Goal: Find specific page/section: Find specific page/section

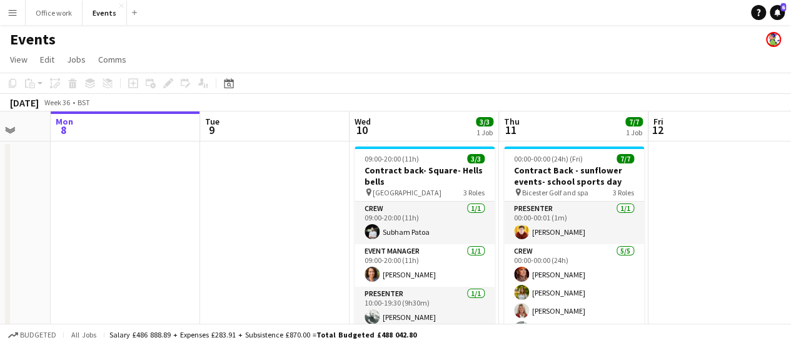
scroll to position [0, 455]
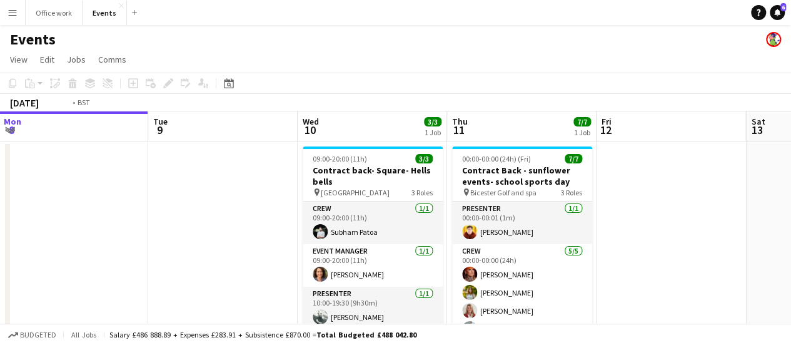
drag, startPoint x: 772, startPoint y: 253, endPoint x: 621, endPoint y: 250, distance: 151.4
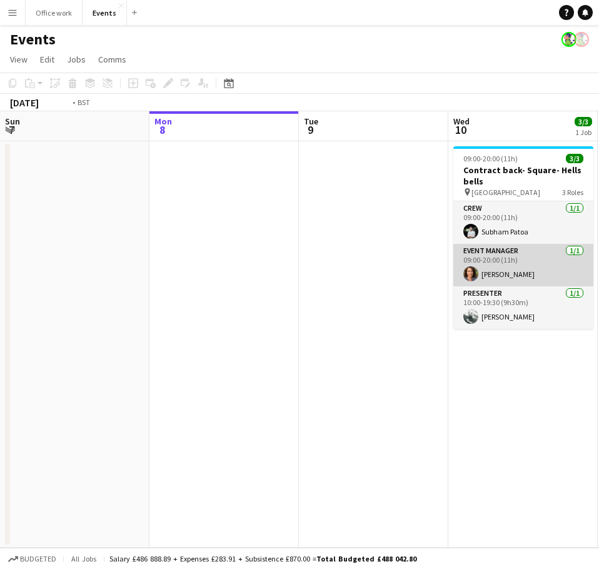
scroll to position [0, 408]
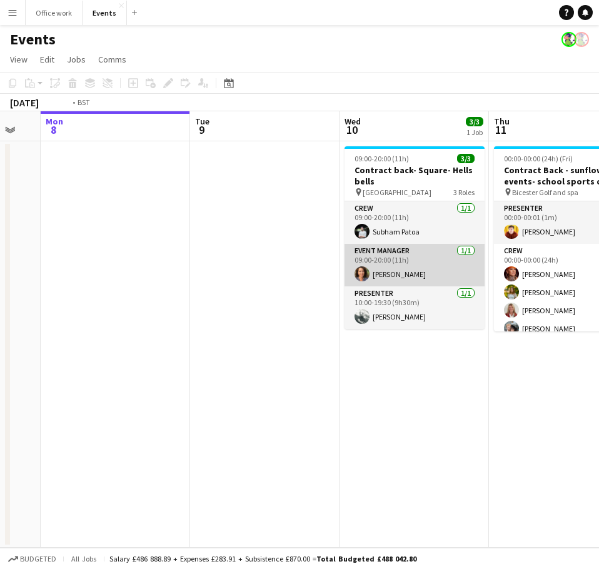
drag, startPoint x: 160, startPoint y: 255, endPoint x: 83, endPoint y: 250, distance: 77.1
click at [77, 250] on app-calendar-viewport "Fri 5 7/7 1 Job Sat 6 Sun 7 Mon 8 Tue 9 Wed 10 3/3 1 Job Thu 11 7/7 1 Job Fri 1…" at bounding box center [299, 329] width 599 height 437
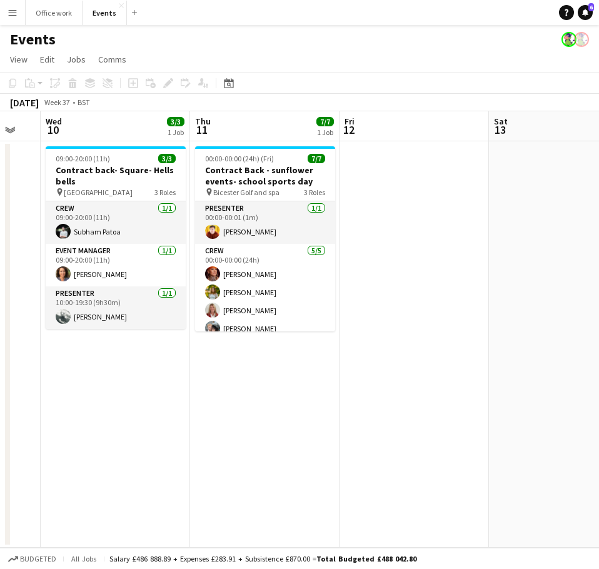
scroll to position [0, 409]
drag, startPoint x: 337, startPoint y: 236, endPoint x: 336, endPoint y: 257, distance: 21.3
click at [336, 257] on app-date-cell "00:00-00:00 (24h) (Fri) 7/7 Contract Back - sunflower events- school sports day…" at bounding box center [264, 344] width 150 height 407
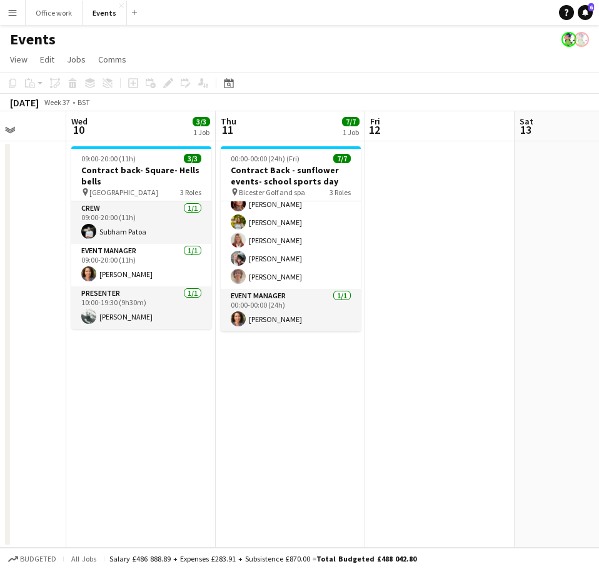
scroll to position [0, 367]
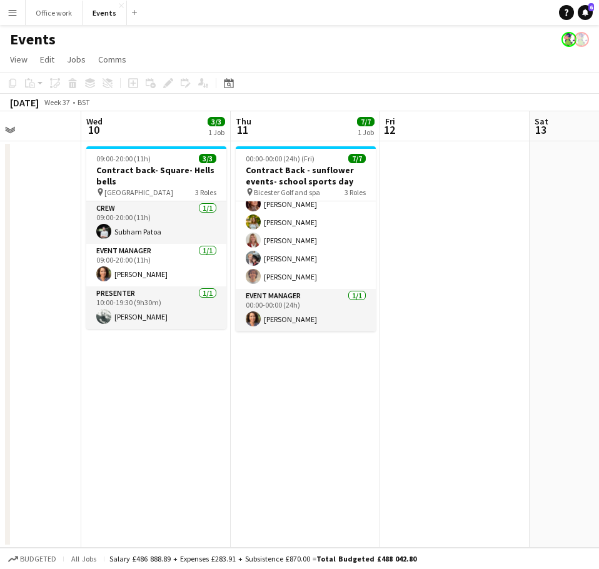
drag, startPoint x: 382, startPoint y: 348, endPoint x: 408, endPoint y: 348, distance: 25.7
click at [408, 348] on app-calendar-viewport "Sun 7 Mon 8 Tue 9 Wed 10 3/3 1 Job Thu 11 7/7 1 Job Fri 12 Sat 13 Sun 14 Mon 15…" at bounding box center [299, 329] width 599 height 437
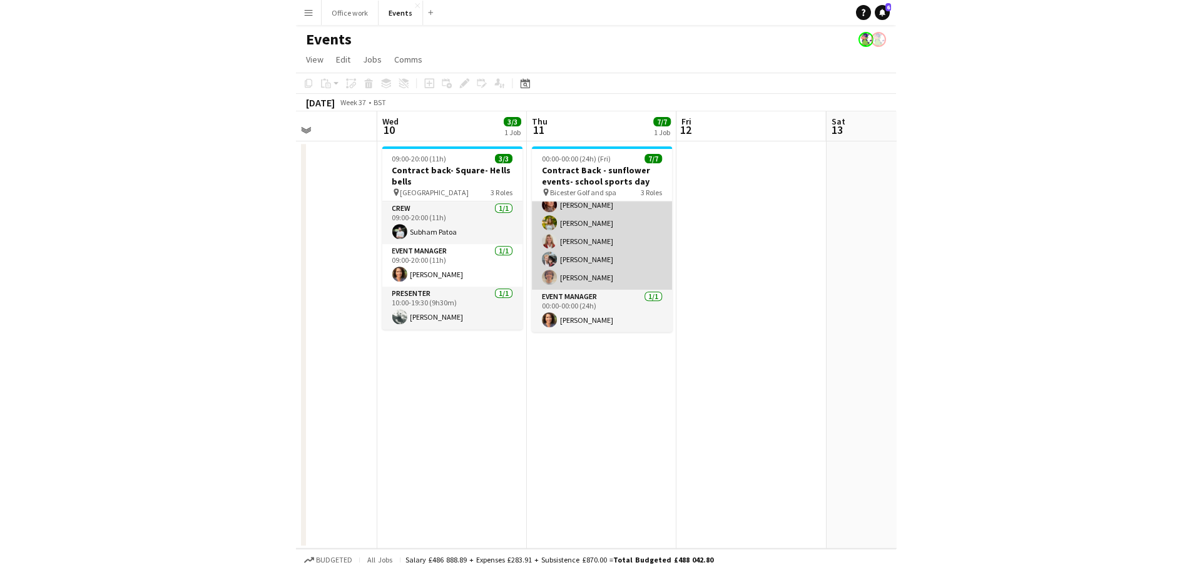
scroll to position [70, 0]
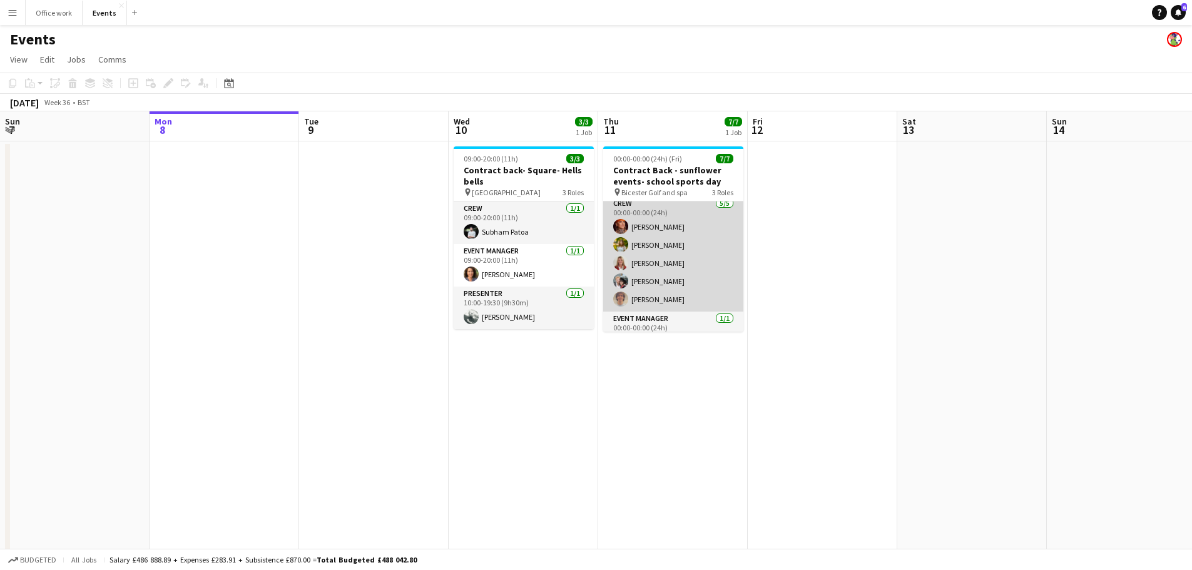
scroll to position [70, 0]
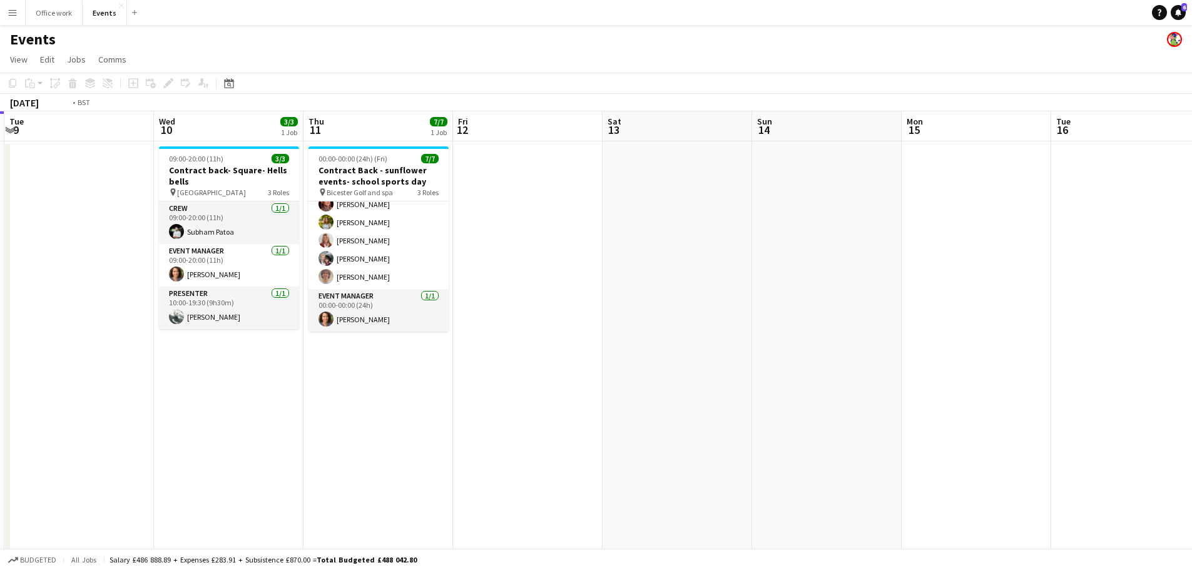
click at [475, 291] on app-calendar-viewport "Fri 5 7/7 1 Job Sat 6 Sun 7 Mon 8 Tue 9 Wed 10 3/3 1 Job Thu 11 7/7 1 Job Fri 1…" at bounding box center [596, 423] width 1192 height 624
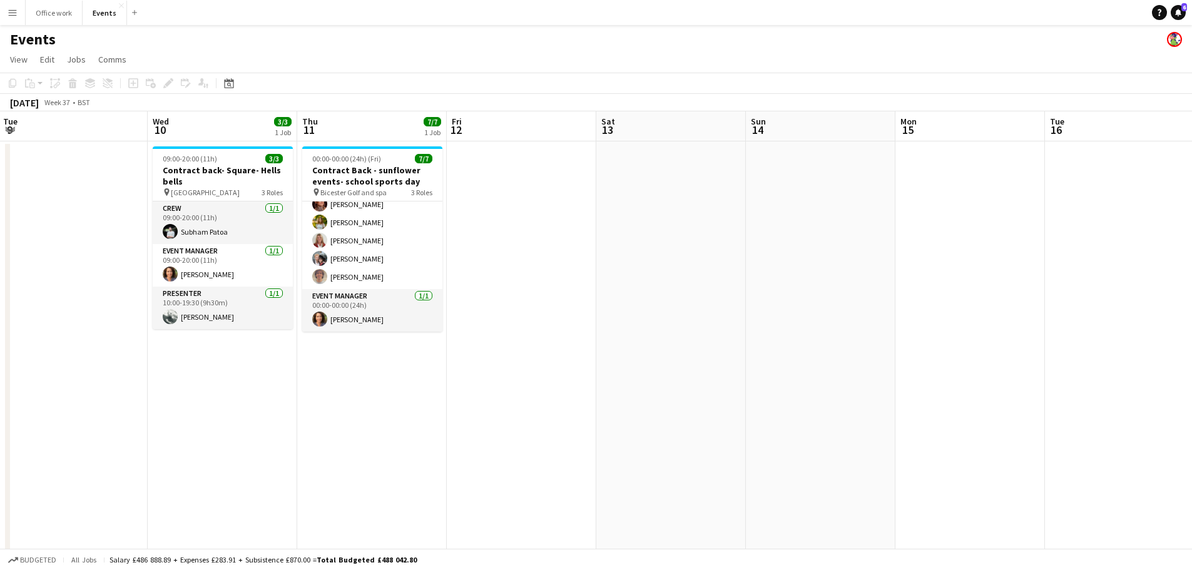
click at [185, 246] on app-calendar-viewport "Fri 5 7/7 1 Job Sat 6 Sun 7 Mon 8 Tue 9 Wed 10 3/3 1 Job Thu 11 7/7 1 Job Fri 1…" at bounding box center [596, 423] width 1192 height 624
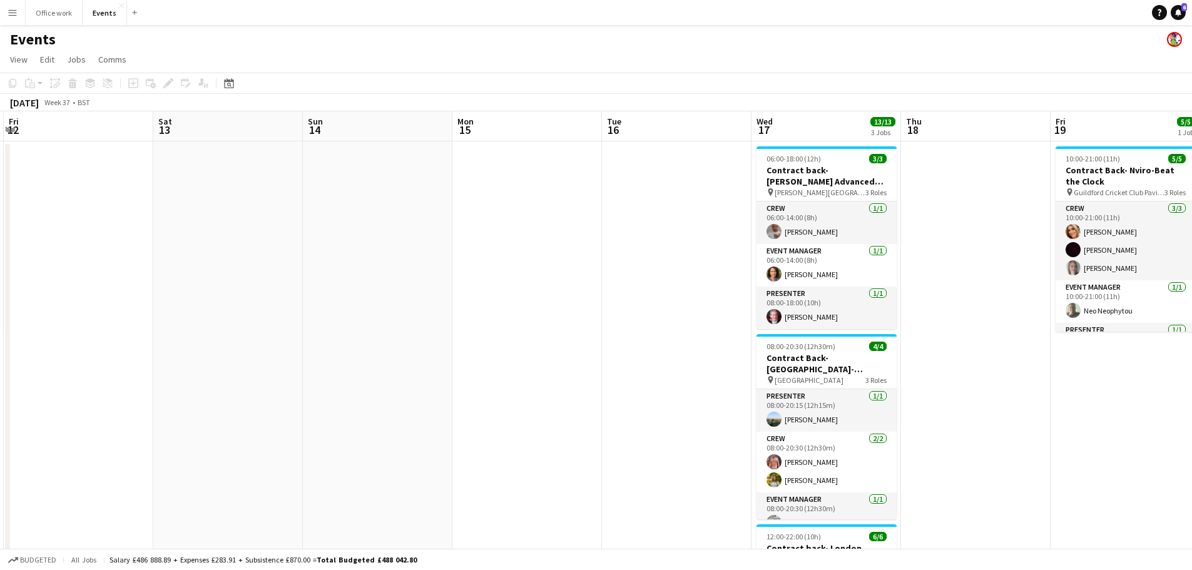
scroll to position [0, 541]
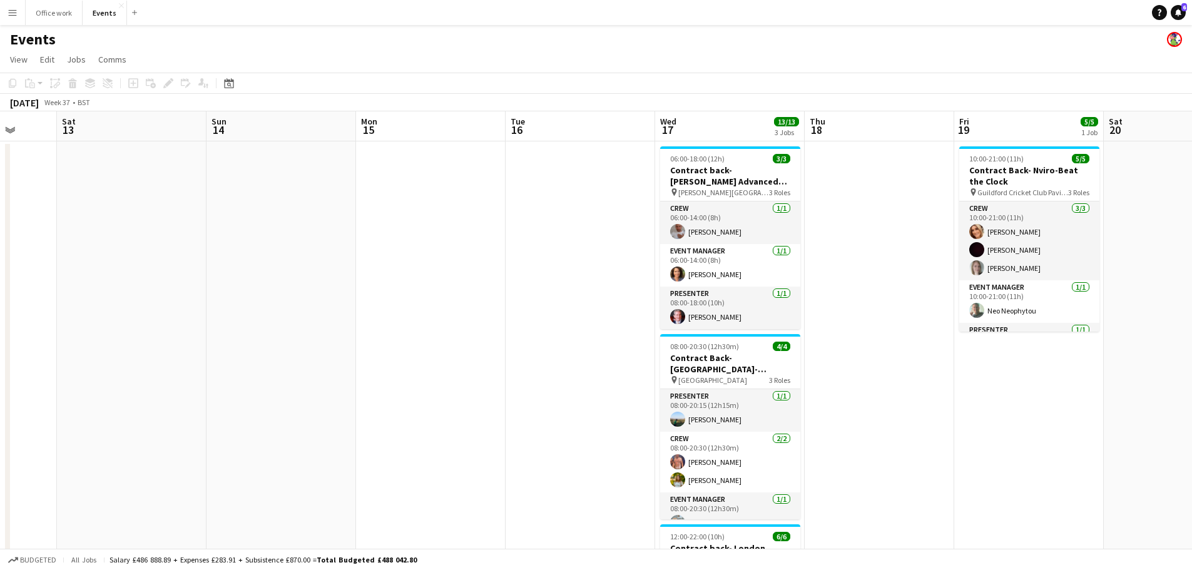
click at [213, 258] on app-calendar-viewport "Tue 9 Wed 10 3/3 1 Job Thu 11 7/7 1 Job Fri 12 Sat 13 Sun 14 Mon 15 Tue 16 Wed …" at bounding box center [596, 423] width 1192 height 624
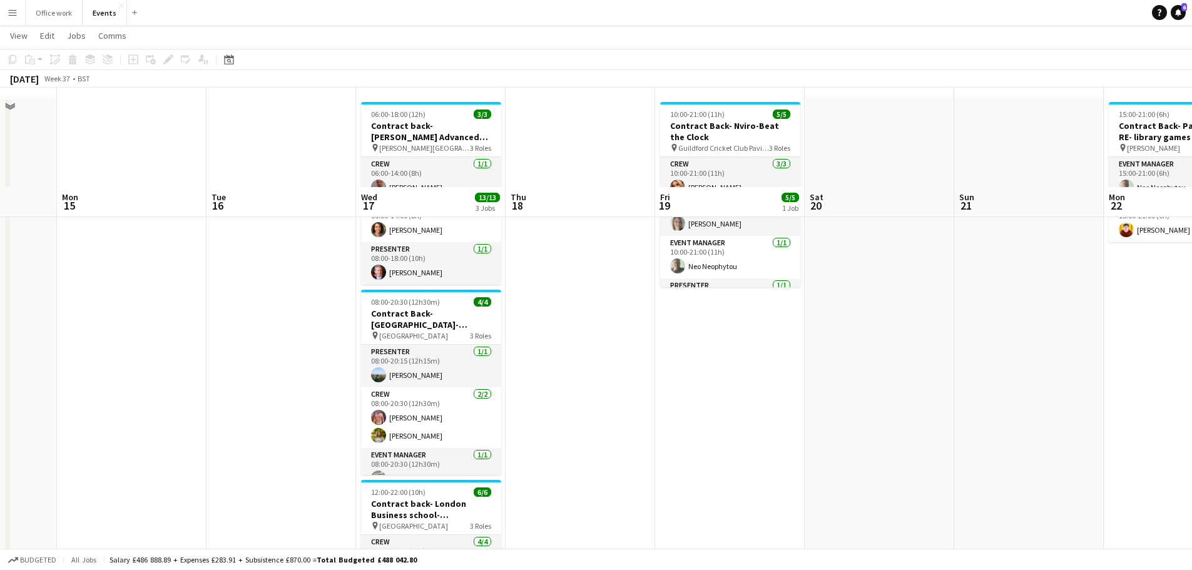
scroll to position [0, 0]
